Goal: Transaction & Acquisition: Purchase product/service

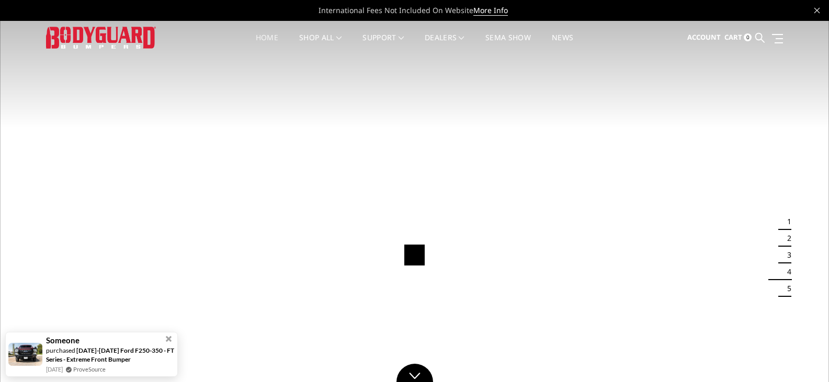
scroll to position [52, 0]
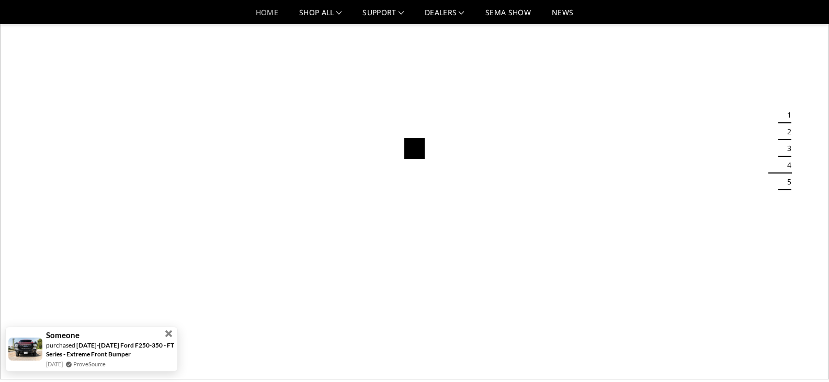
click at [167, 334] on span at bounding box center [168, 333] width 7 height 7
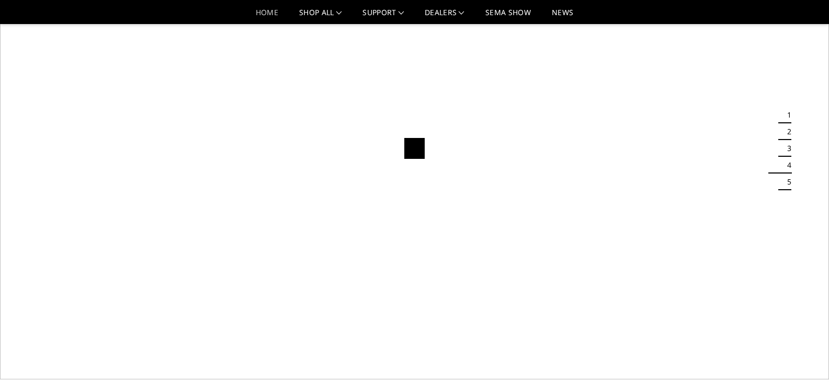
scroll to position [0, 0]
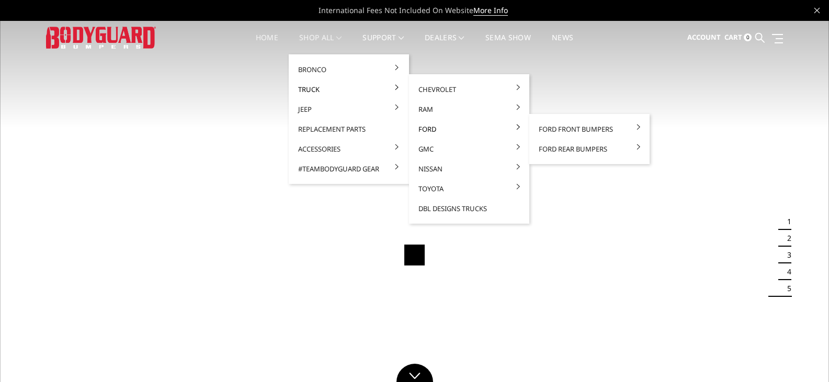
click at [427, 128] on link "Ford" at bounding box center [469, 129] width 112 height 20
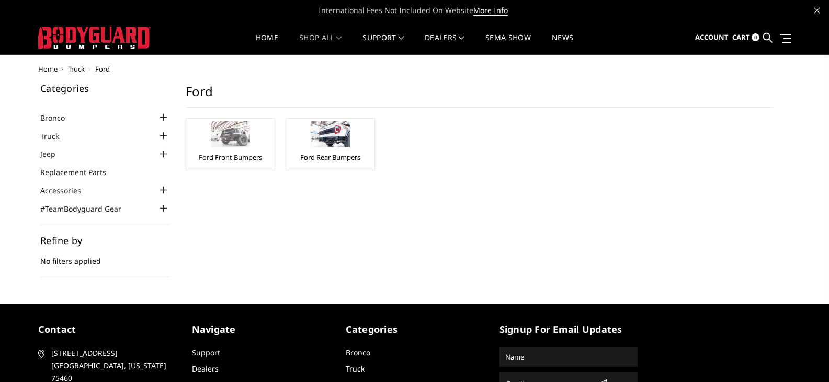
click at [222, 136] on img at bounding box center [230, 134] width 39 height 26
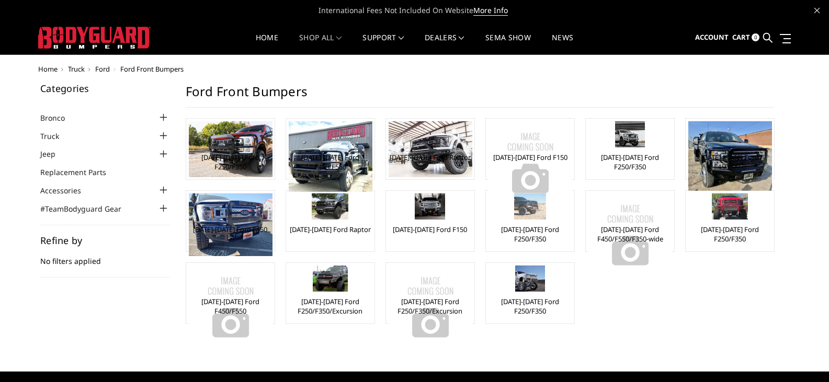
click at [525, 224] on div "[DATE]-[DATE] Ford F250/F350" at bounding box center [529, 220] width 83 height 55
click at [522, 236] on link "[DATE]-[DATE] Ford F250/F350" at bounding box center [529, 234] width 83 height 19
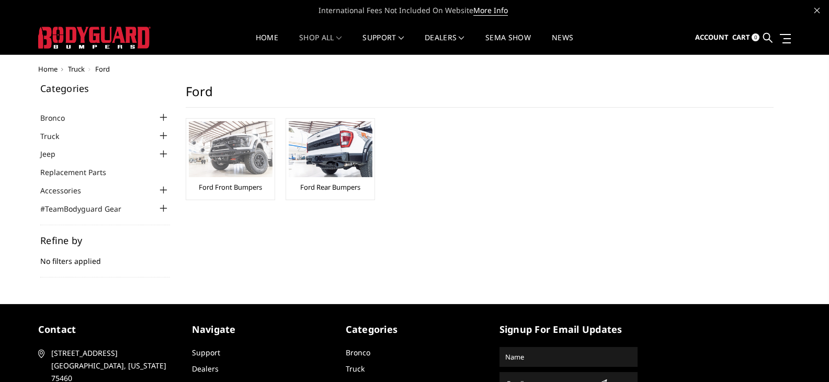
click at [226, 147] on img at bounding box center [231, 149] width 84 height 56
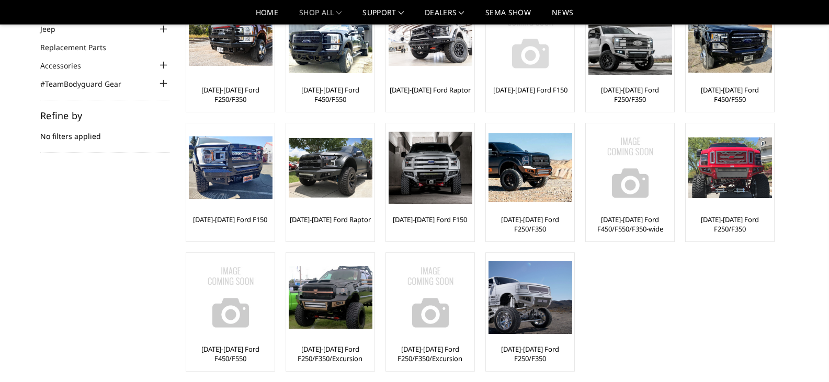
scroll to position [105, 0]
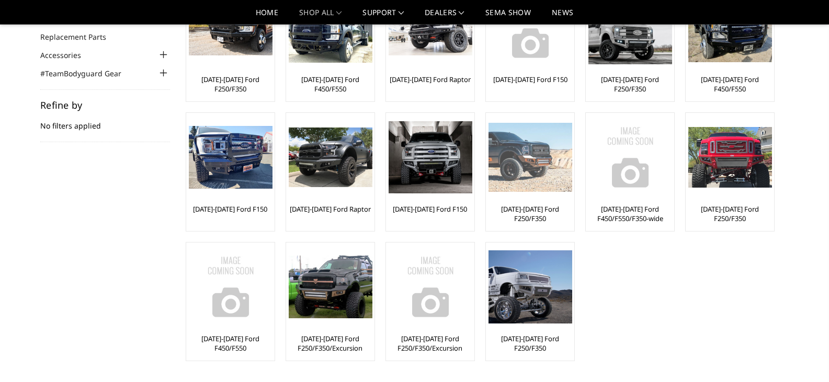
click at [514, 187] on img at bounding box center [530, 157] width 84 height 69
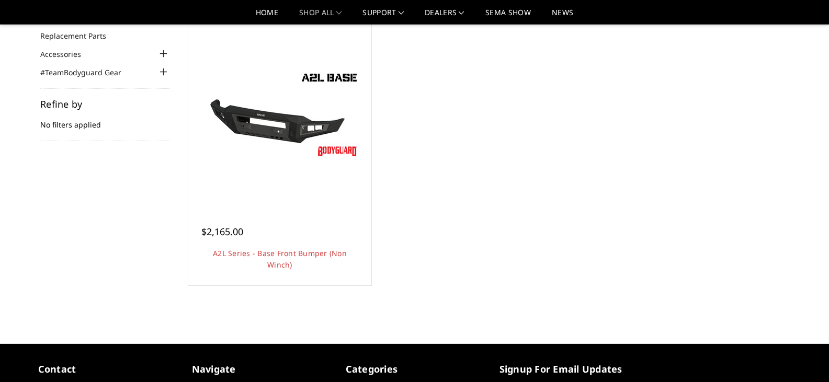
scroll to position [105, 0]
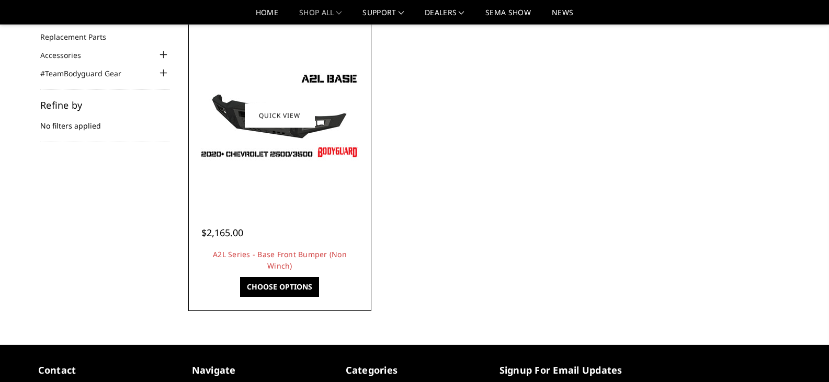
click at [283, 290] on link "Choose Options" at bounding box center [279, 287] width 79 height 20
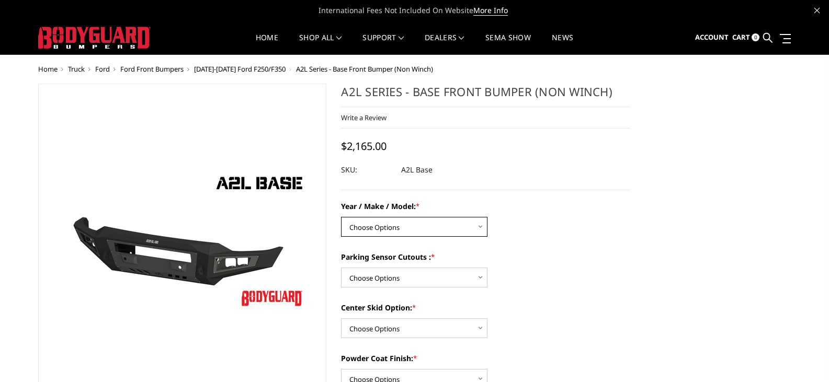
click at [479, 228] on select "Choose Options Chevrolet 15-19 2500 / 3500 Chevrolet 19-21 1500 Chevrolet 15-20…" at bounding box center [414, 227] width 146 height 20
select select "4295"
click at [341, 217] on select "Choose Options Chevrolet 15-19 2500 / 3500 Chevrolet 19-21 1500 Chevrolet 15-20…" at bounding box center [414, 227] width 146 height 20
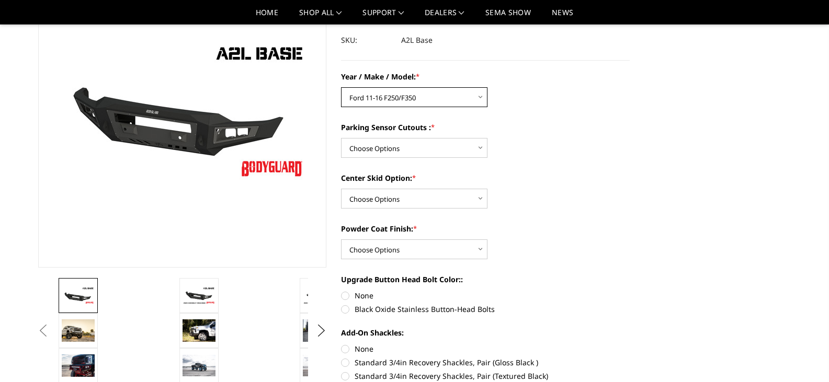
scroll to position [105, 0]
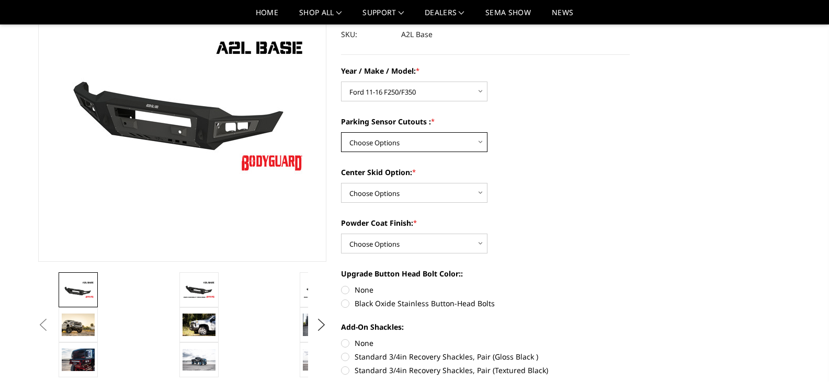
click at [478, 141] on select "Choose Options Yes - I have front parking sensors No - I do NOT have parking se…" at bounding box center [414, 142] width 146 height 20
click at [341, 132] on select "Choose Options Yes - I have front parking sensors No - I do NOT have parking se…" at bounding box center [414, 142] width 146 height 20
click at [477, 143] on select "Choose Options Yes - I have front parking sensors No - I do NOT have parking se…" at bounding box center [414, 142] width 146 height 20
select select "4288"
click at [341, 132] on select "Choose Options Yes - I have front parking sensors No - I do NOT have parking se…" at bounding box center [414, 142] width 146 height 20
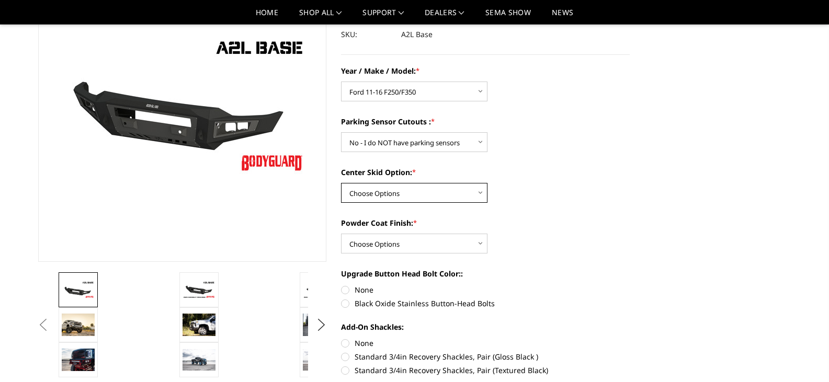
click at [484, 189] on select "Choose Options Single Light Bar Cutout" at bounding box center [414, 193] width 146 height 20
select select "4304"
click at [341, 183] on select "Choose Options Single Light Bar Cutout" at bounding box center [414, 193] width 146 height 20
click at [478, 241] on select "Choose Options Bare metal (included) Texture Black Powder Coat" at bounding box center [414, 244] width 146 height 20
select select "4286"
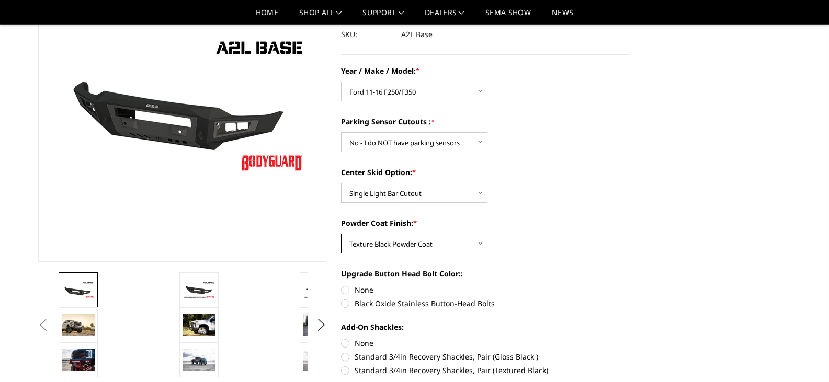
click at [341, 234] on select "Choose Options Bare metal (included) Texture Black Powder Coat" at bounding box center [414, 244] width 146 height 20
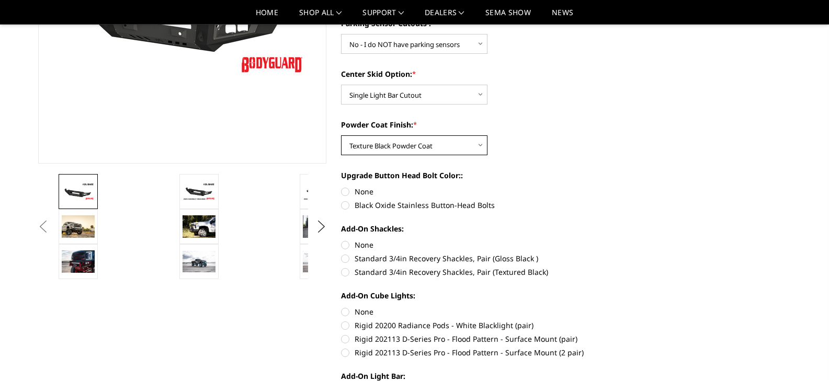
scroll to position [209, 0]
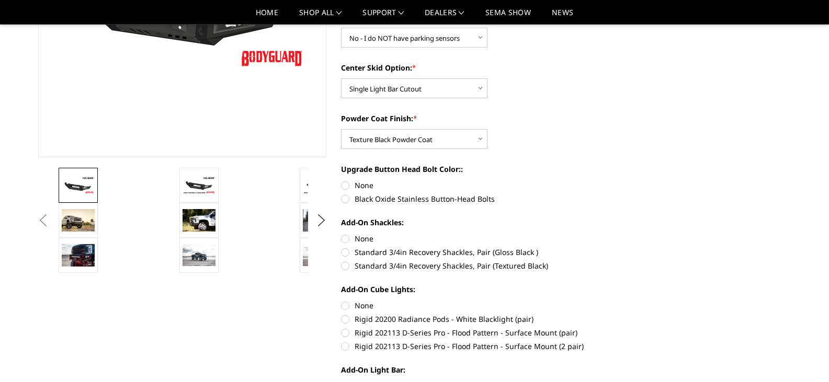
click at [344, 265] on label "Standard 3/4in Recovery Shackles, Pair (Textured Black)" at bounding box center [485, 265] width 289 height 11
click at [629, 247] on input "Standard 3/4in Recovery Shackles, Pair (Textured Black)" at bounding box center [629, 247] width 1 height 1
radio input "true"
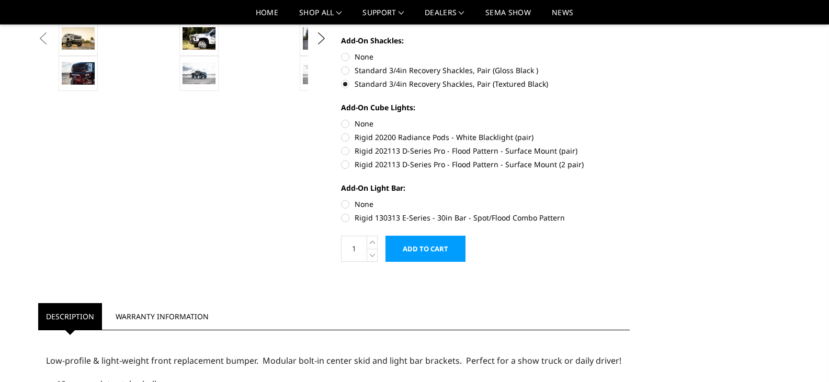
scroll to position [418, 0]
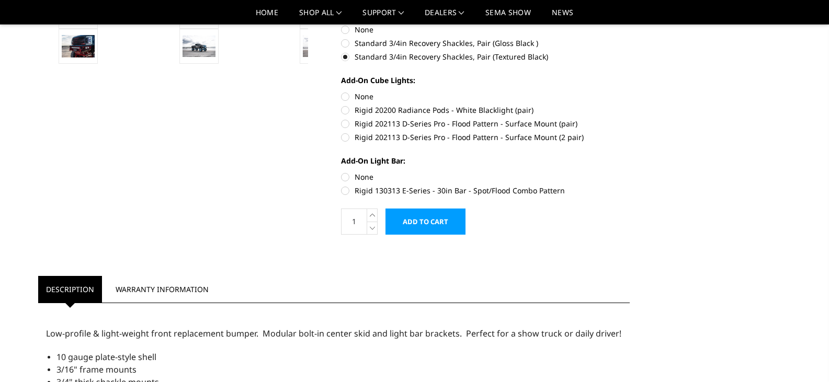
click at [346, 178] on label "None" at bounding box center [485, 176] width 289 height 11
click at [341, 172] on input "None" at bounding box center [341, 171] width 1 height 1
radio input "true"
click at [346, 95] on label "None" at bounding box center [485, 96] width 289 height 11
click at [341, 91] on input "None" at bounding box center [341, 91] width 1 height 1
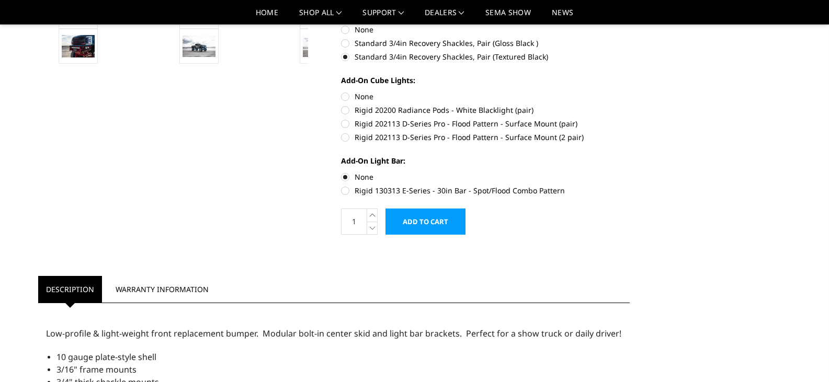
radio input "true"
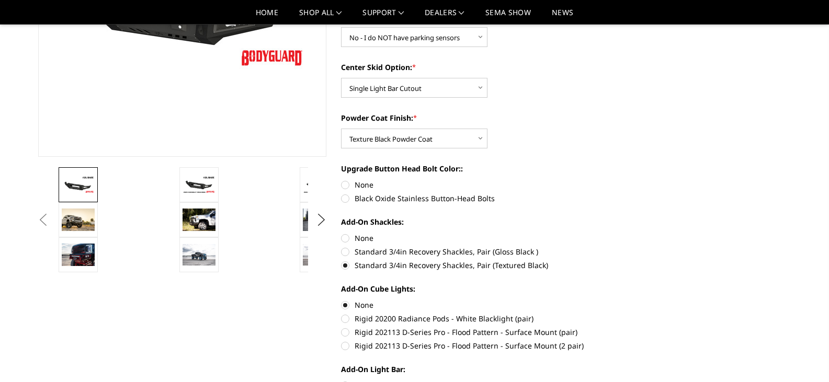
scroll to position [209, 0]
click at [348, 198] on label "Black Oxide Stainless Button-Head Bolts" at bounding box center [485, 198] width 289 height 11
click at [629, 180] on input "Black Oxide Stainless Button-Head Bolts" at bounding box center [629, 180] width 1 height 1
radio input "true"
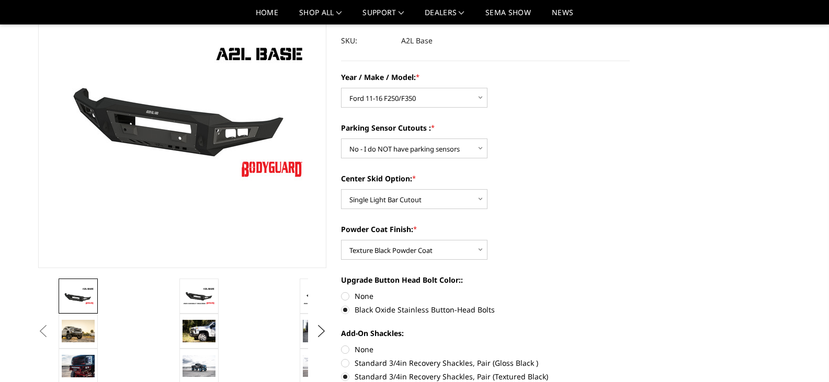
scroll to position [52, 0]
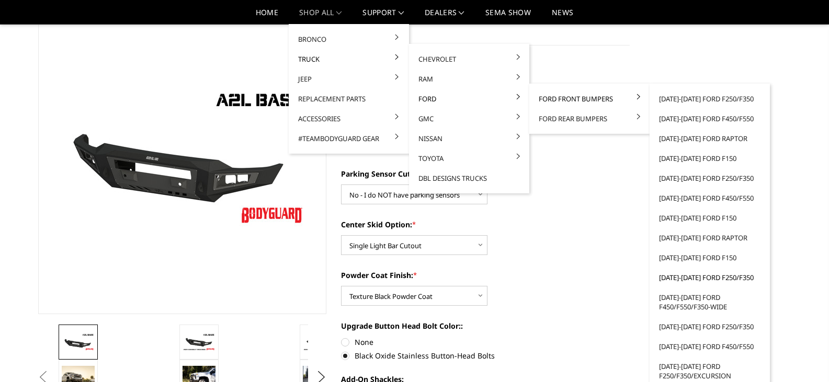
click at [690, 278] on link "[DATE]-[DATE] Ford F250/F350" at bounding box center [709, 278] width 112 height 20
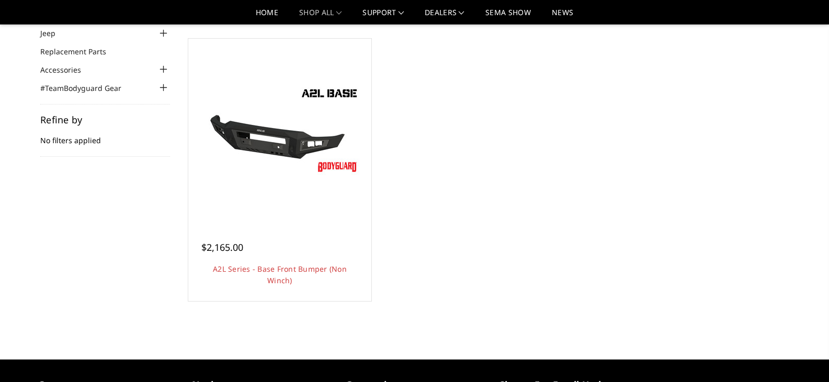
scroll to position [105, 0]
